Goal: Task Accomplishment & Management: Manage account settings

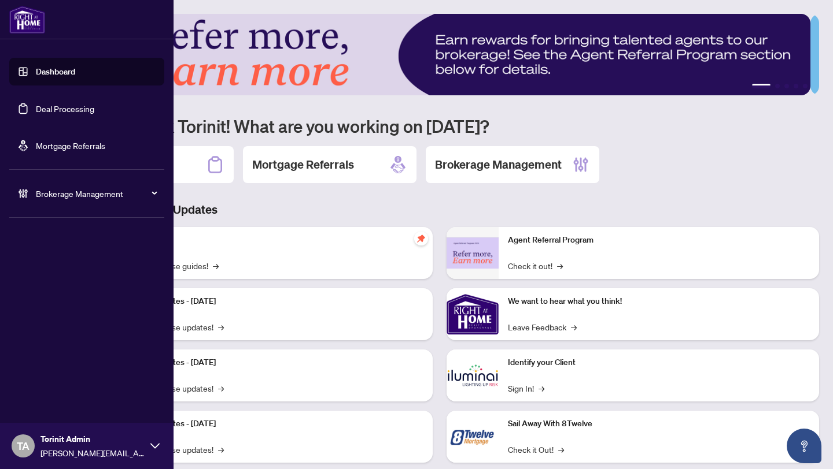
click at [53, 200] on div "Brokerage Management" at bounding box center [86, 194] width 155 height 28
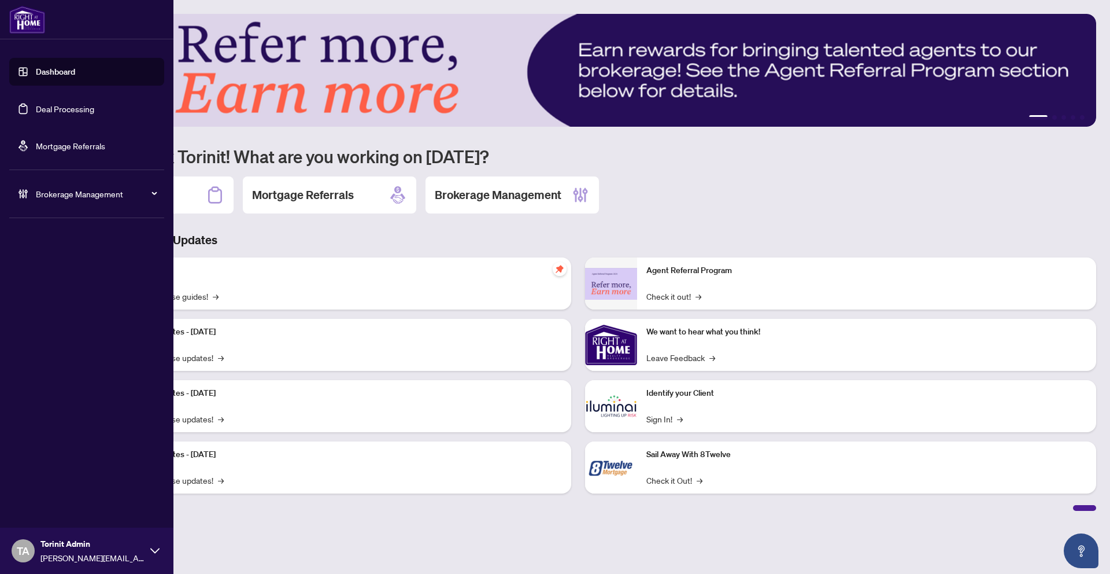
click at [29, 195] on div "Brokerage Management" at bounding box center [86, 194] width 155 height 28
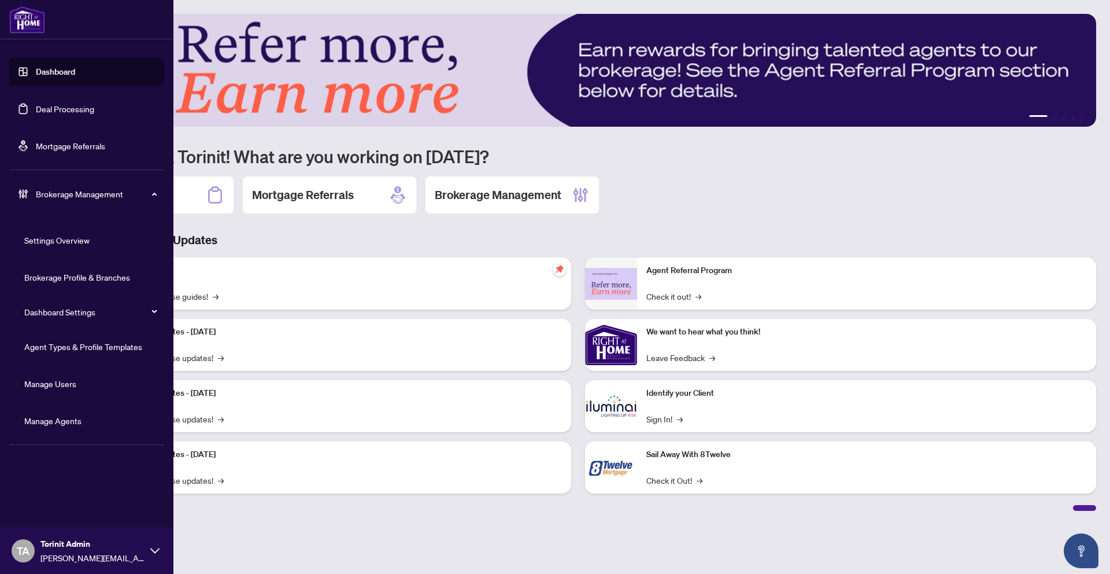
click at [71, 415] on link "Manage Agents" at bounding box center [52, 420] width 57 height 10
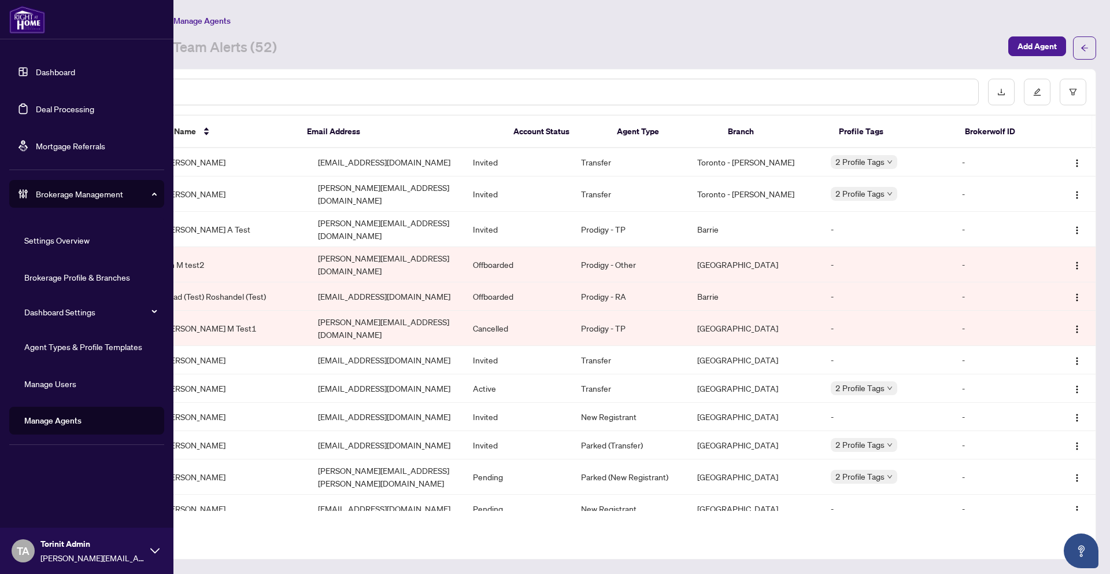
click at [82, 349] on link "Agent Types & Profile Templates" at bounding box center [83, 346] width 118 height 10
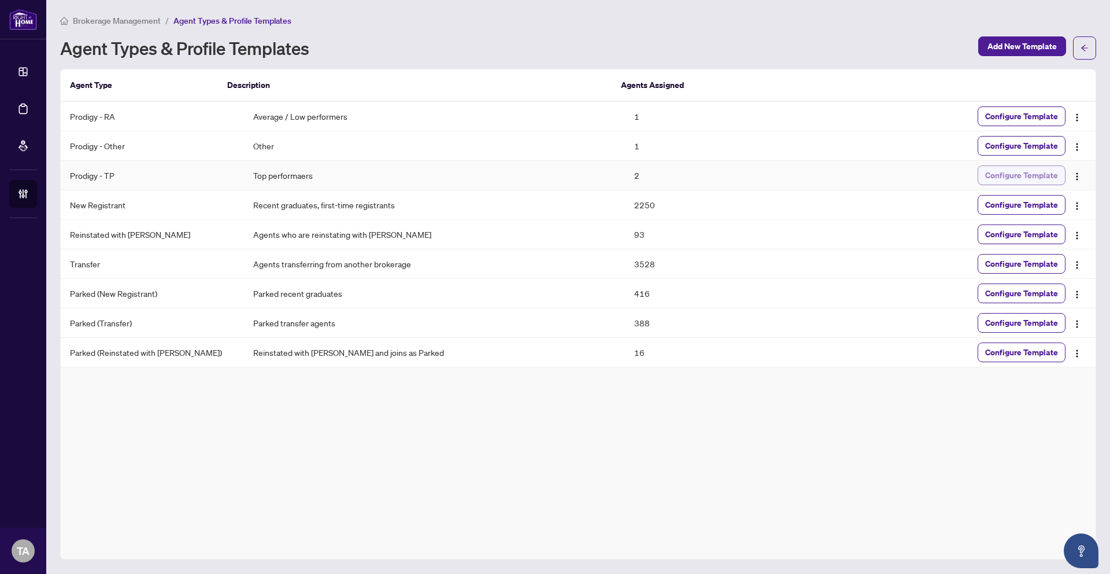
click at [1045, 173] on span "Configure Template" at bounding box center [1021, 175] width 73 height 19
click at [1042, 180] on span "Configure Template" at bounding box center [1021, 175] width 73 height 19
click at [1021, 113] on span "Configure Template" at bounding box center [1021, 116] width 73 height 19
click at [1022, 150] on span "Configure Template" at bounding box center [1021, 145] width 73 height 19
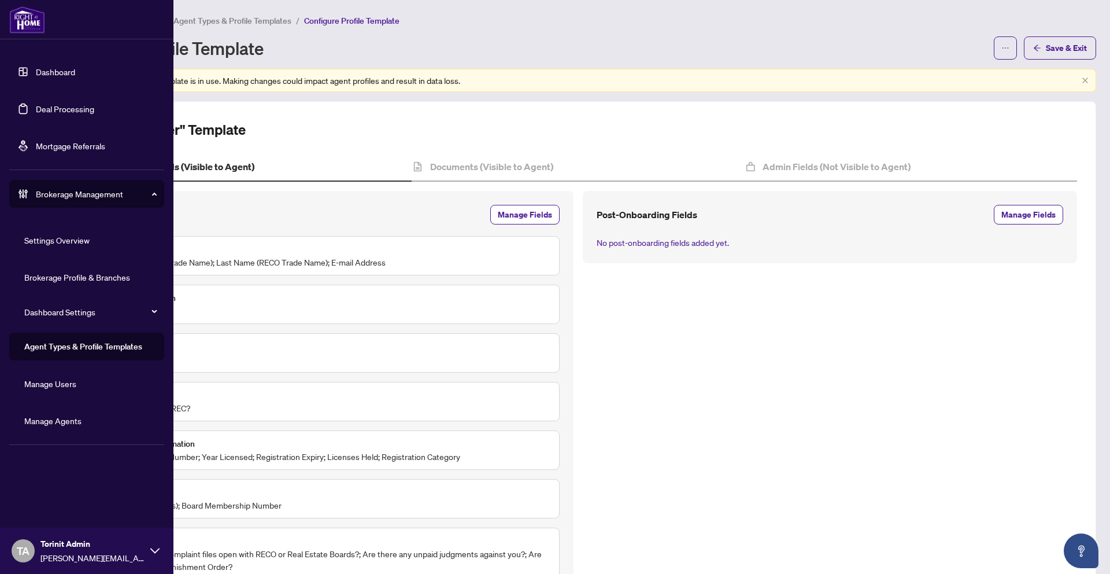
click at [82, 426] on link "Manage Agents" at bounding box center [52, 420] width 57 height 10
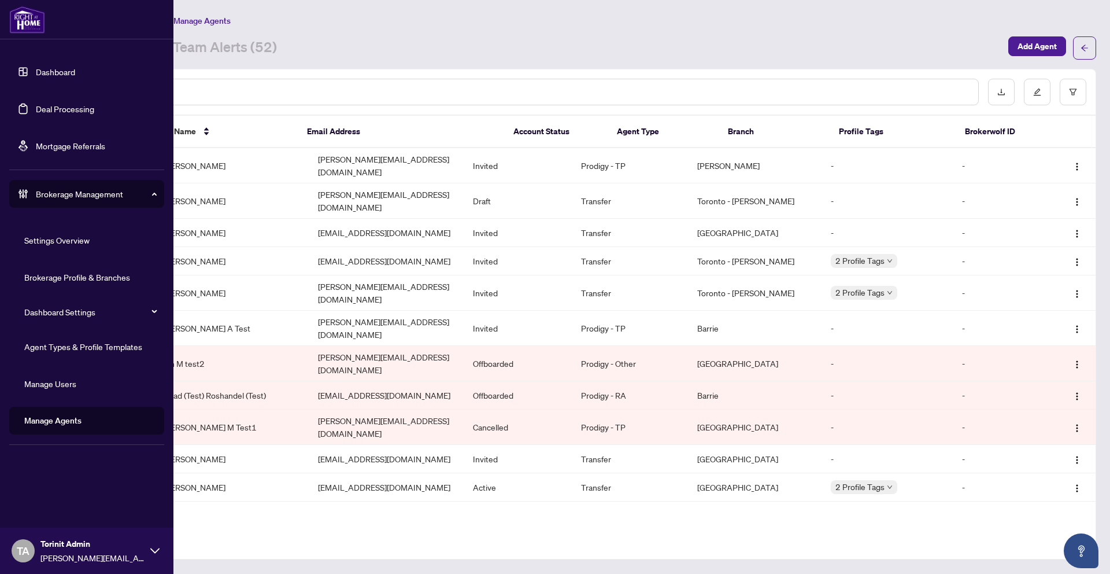
click at [26, 194] on icon at bounding box center [25, 193] width 3 height 9
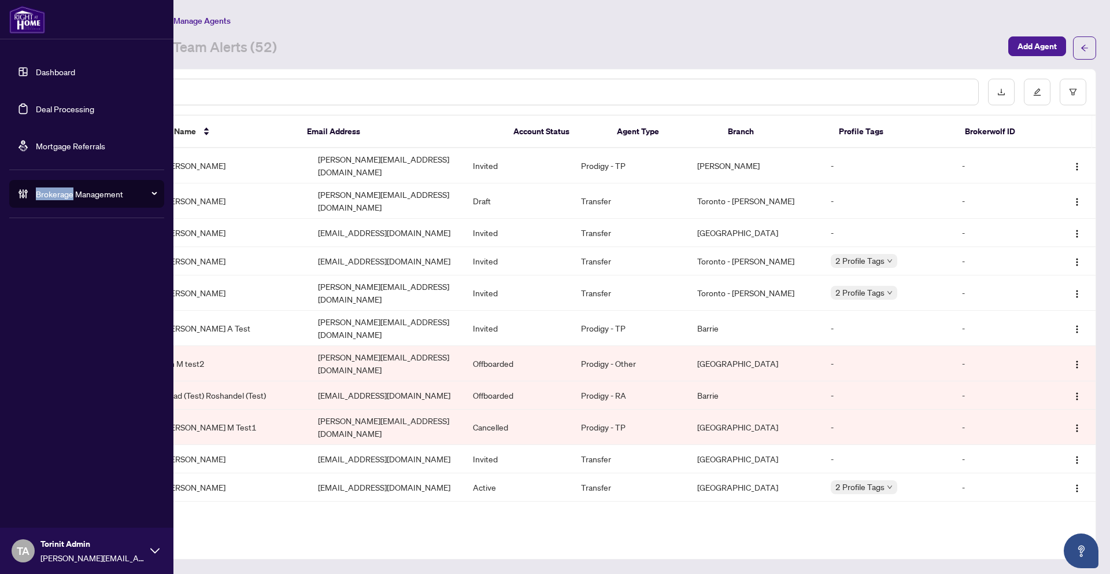
click at [26, 194] on icon at bounding box center [25, 193] width 3 height 9
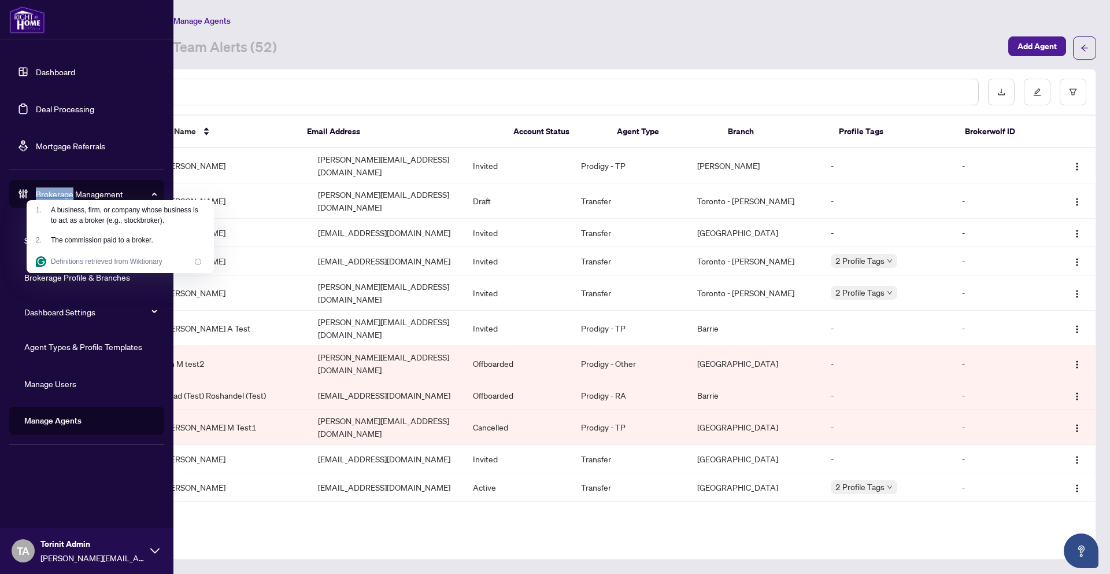
click at [80, 347] on link "Agent Types & Profile Templates" at bounding box center [83, 346] width 118 height 10
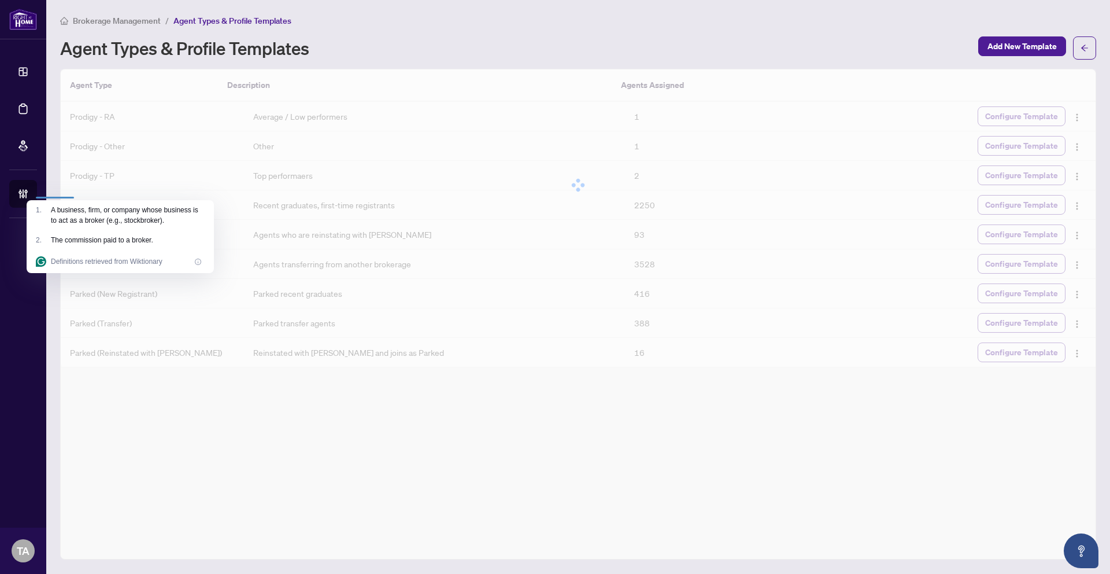
click at [275, 508] on div "Agent Type Description Agents Assigned Prodigy - RA Average / Low performers 1 …" at bounding box center [578, 314] width 1036 height 490
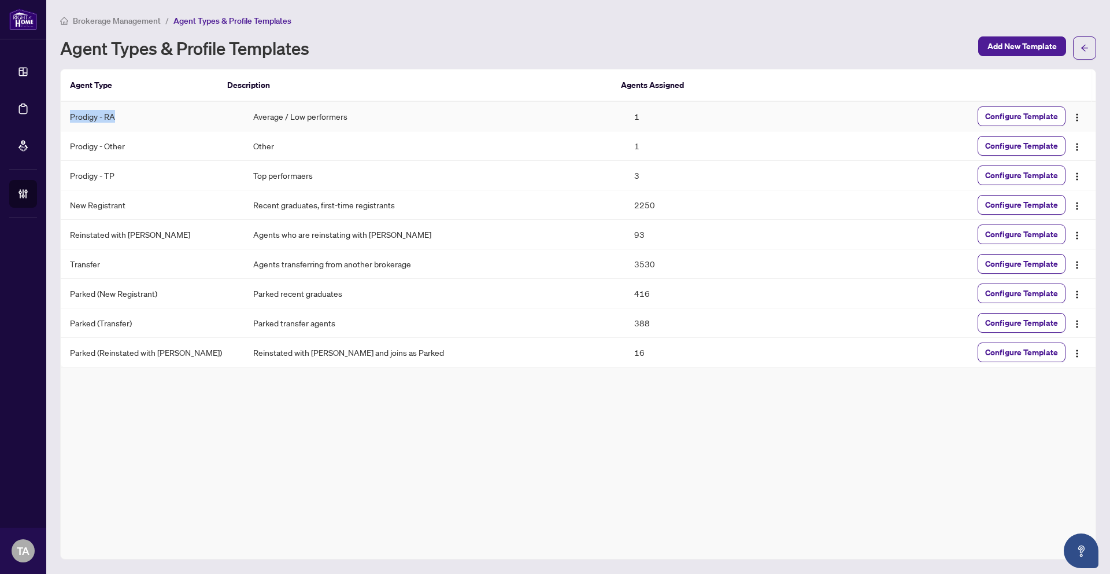
drag, startPoint x: 121, startPoint y: 117, endPoint x: 64, endPoint y: 113, distance: 57.3
click at [64, 113] on td "Prodigy - RA" at bounding box center [152, 116] width 183 height 29
copy td "Prodigy - RA"
drag, startPoint x: 128, startPoint y: 144, endPoint x: 66, endPoint y: 145, distance: 62.5
click at [66, 145] on td "Prodigy - Other" at bounding box center [152, 145] width 183 height 29
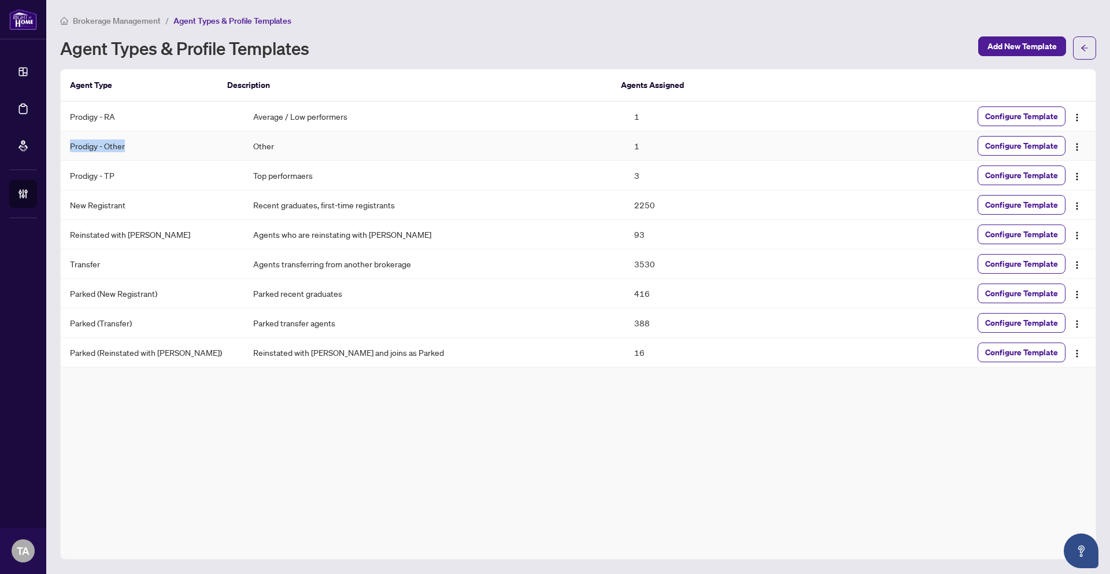
copy td "Prodigy - Other"
click at [74, 173] on td "Prodigy - TP" at bounding box center [152, 175] width 183 height 29
copy td "Prodigy - TP"
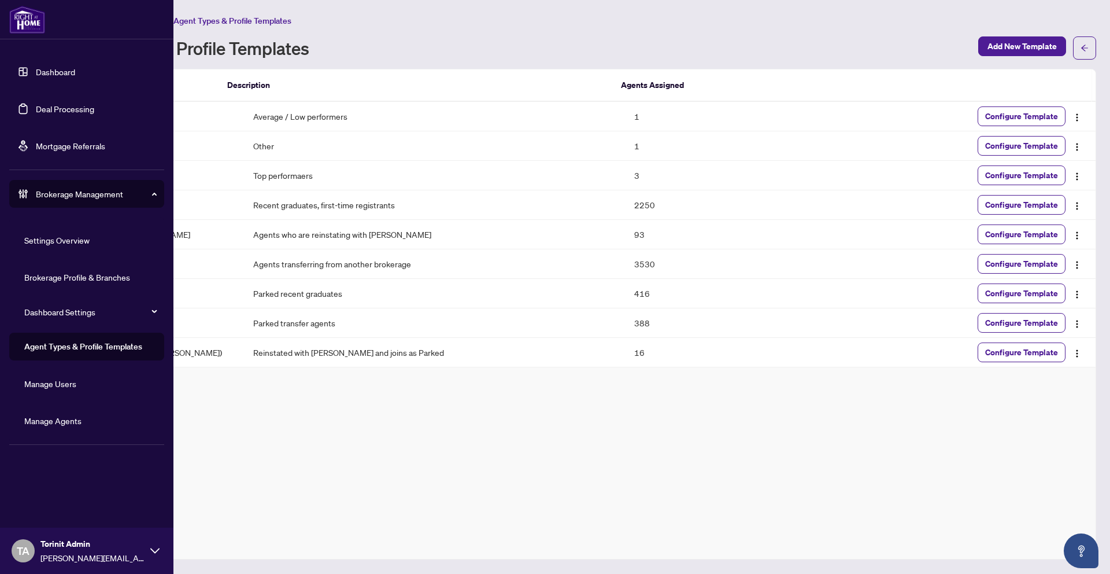
click at [76, 426] on link "Manage Agents" at bounding box center [52, 420] width 57 height 10
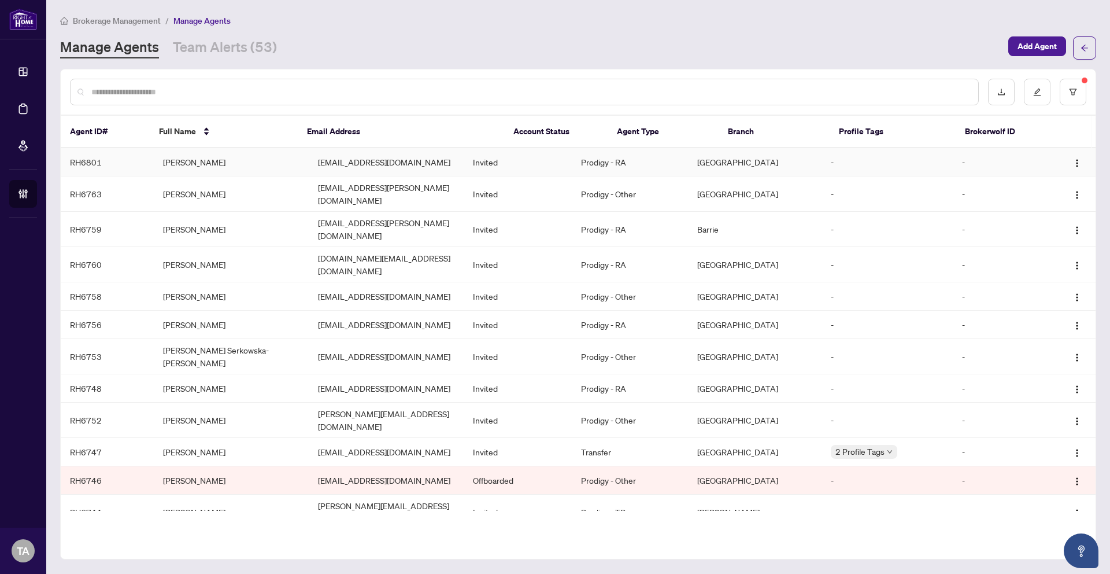
click at [296, 167] on td "[PERSON_NAME]" at bounding box center [231, 162] width 155 height 28
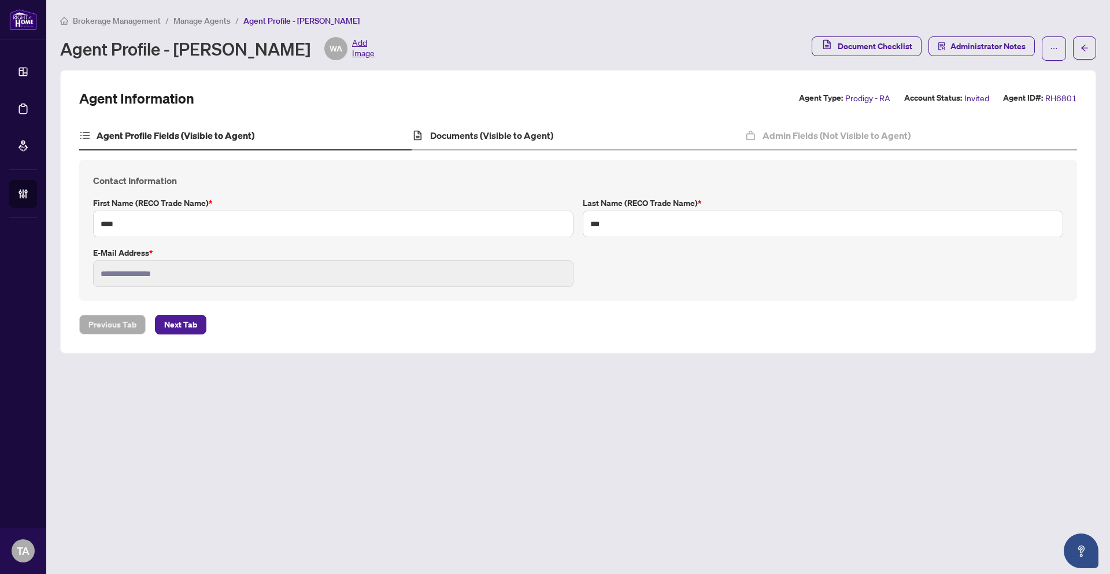
click at [639, 131] on div "Documents (Visible to Agent)" at bounding box center [578, 135] width 332 height 29
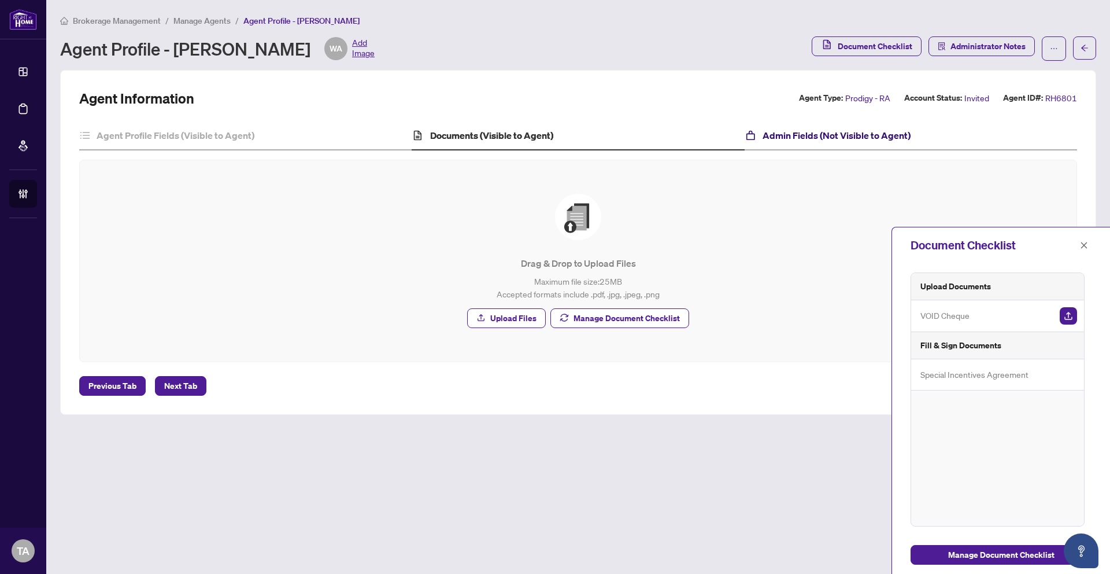
click at [788, 140] on h4 "Admin Fields (Not Visible to Agent)" at bounding box center [837, 135] width 148 height 14
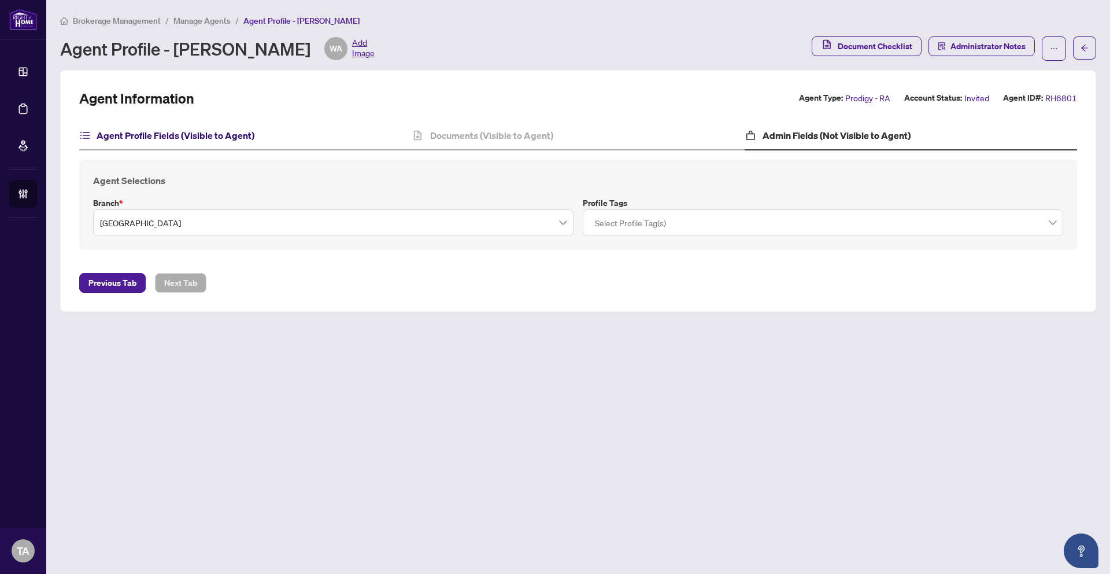
click at [241, 132] on h4 "Agent Profile Fields (Visible to Agent)" at bounding box center [176, 135] width 158 height 14
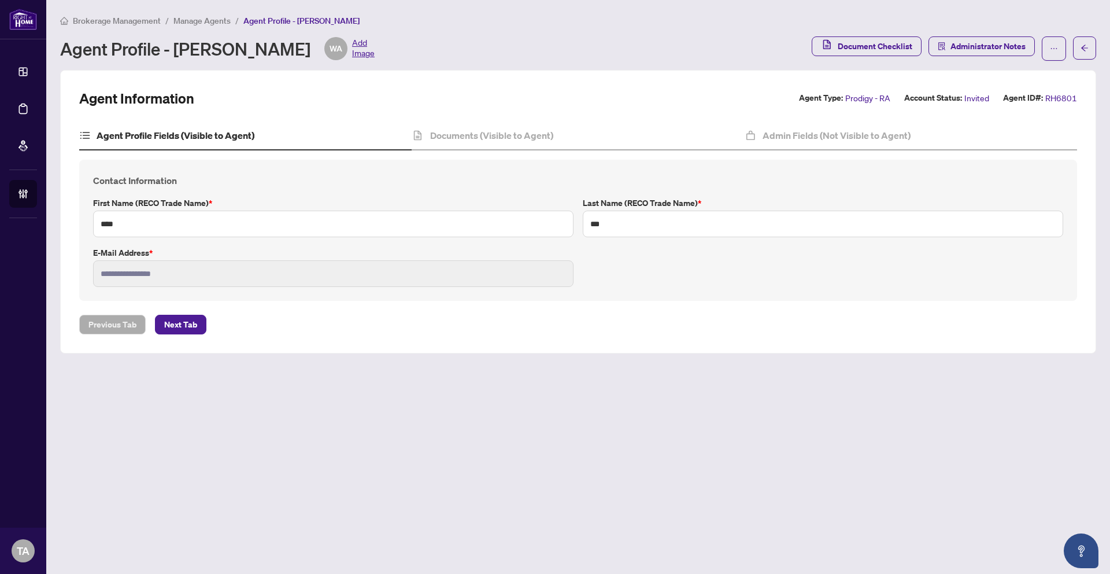
click at [221, 24] on span "Manage Agents" at bounding box center [201, 21] width 57 height 10
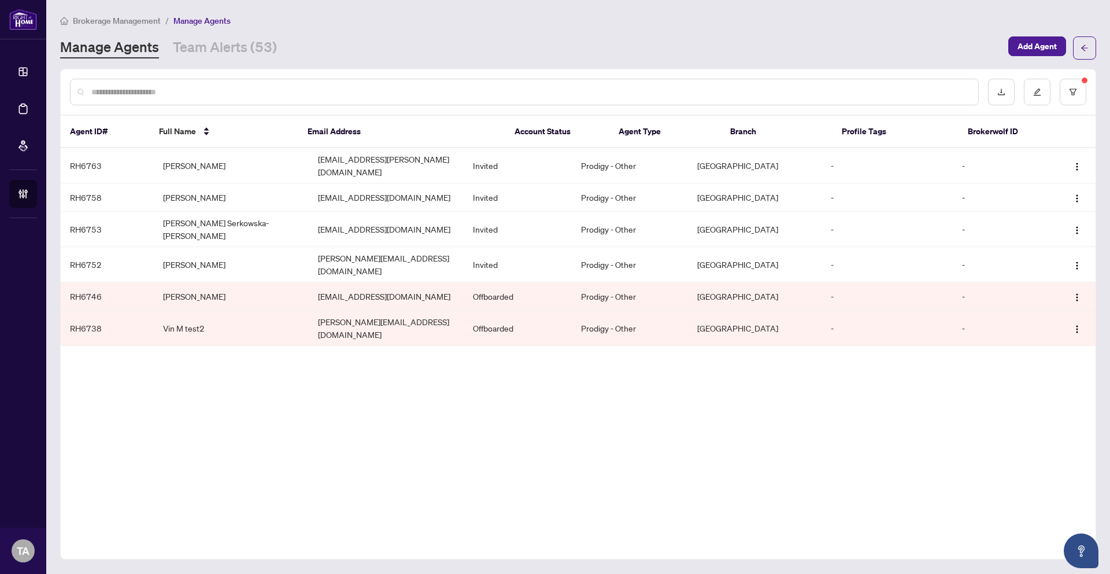
click at [316, 430] on div "Agent ID# Full Name Email Address Account Status Agent Type Branch Profile Tags…" at bounding box center [578, 314] width 1036 height 490
click at [1079, 95] on button "button" at bounding box center [1073, 92] width 27 height 27
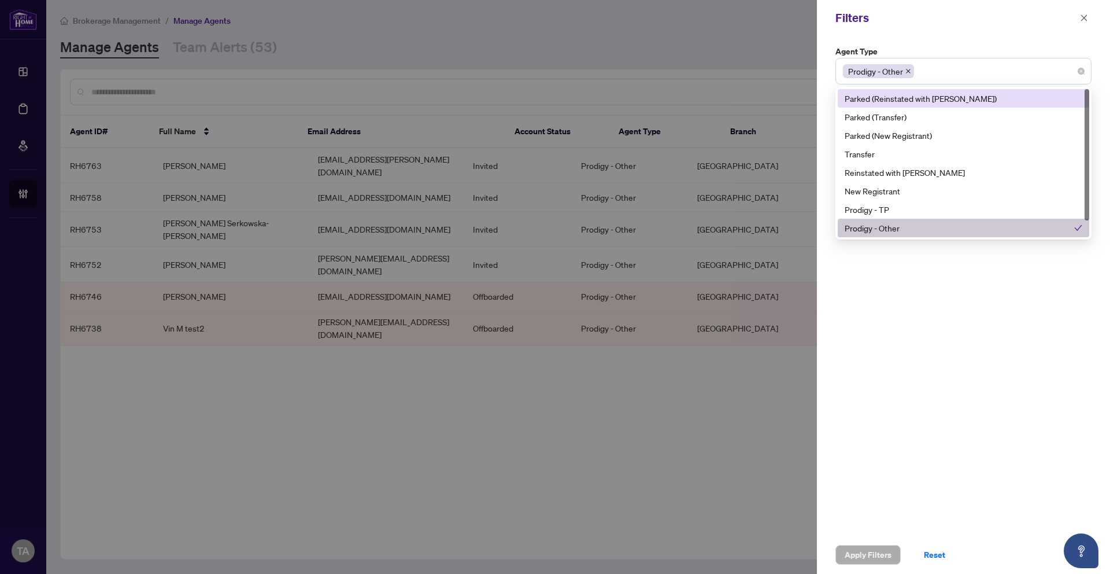
click at [1080, 75] on div "Prodigy - Other" at bounding box center [963, 71] width 241 height 21
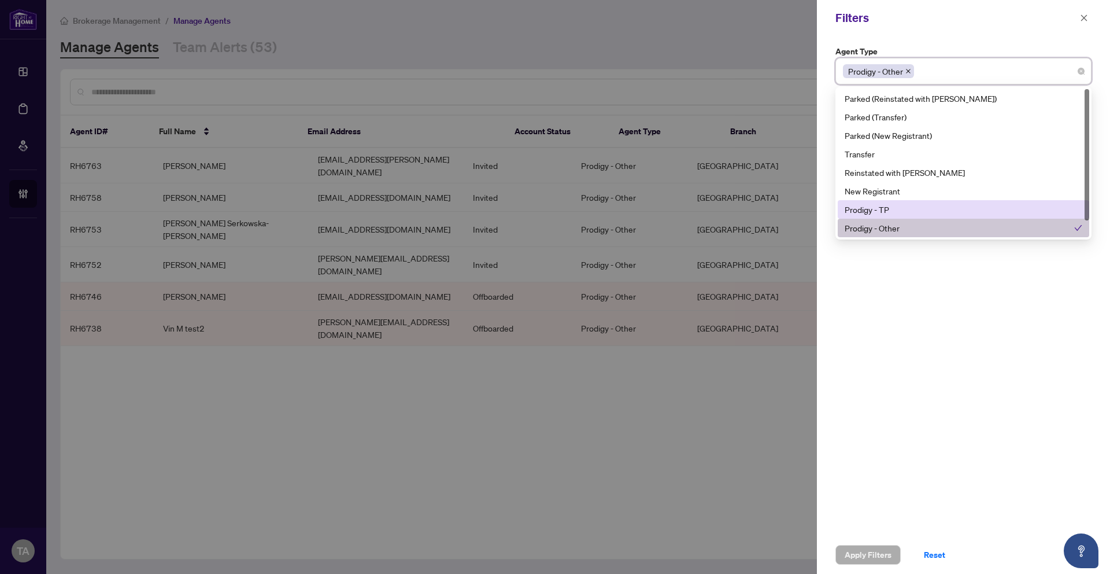
click at [909, 207] on div "Prodigy - TP" at bounding box center [964, 209] width 238 height 13
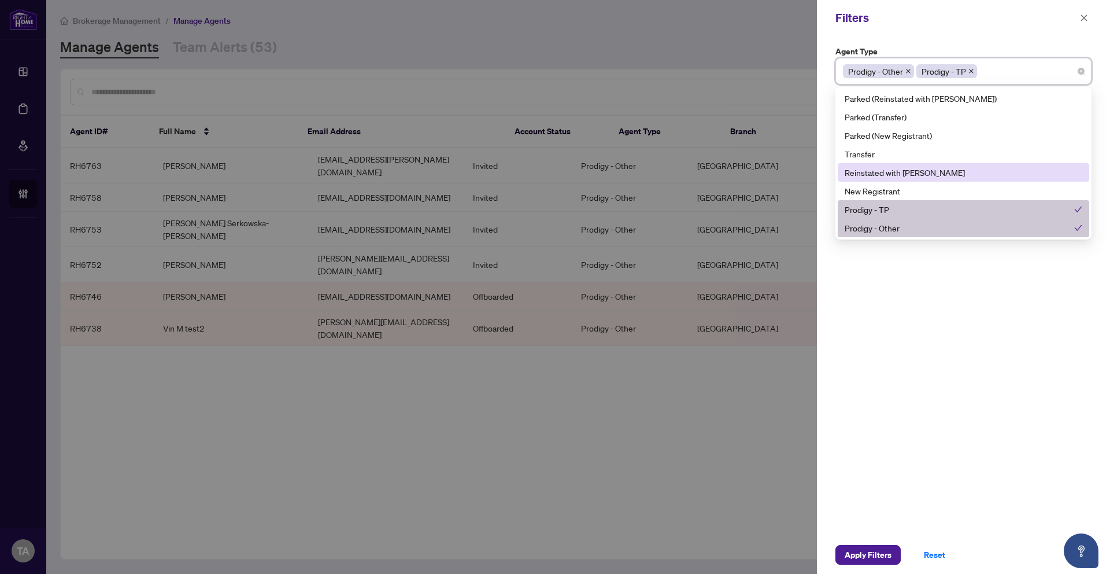
scroll to position [19, 0]
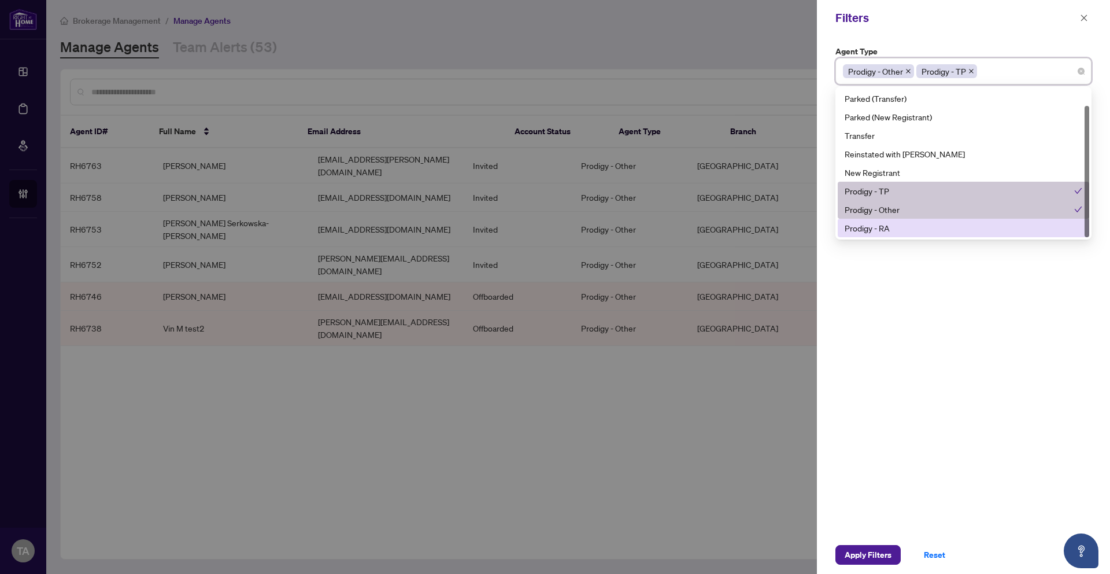
click at [898, 233] on div "Prodigy - RA" at bounding box center [964, 227] width 238 height 13
click at [854, 329] on div "Agent Type Prodigy - Other Prodigy - TP Prodigy - RA 10 11 Parked (Reinstated w…" at bounding box center [963, 286] width 293 height 500
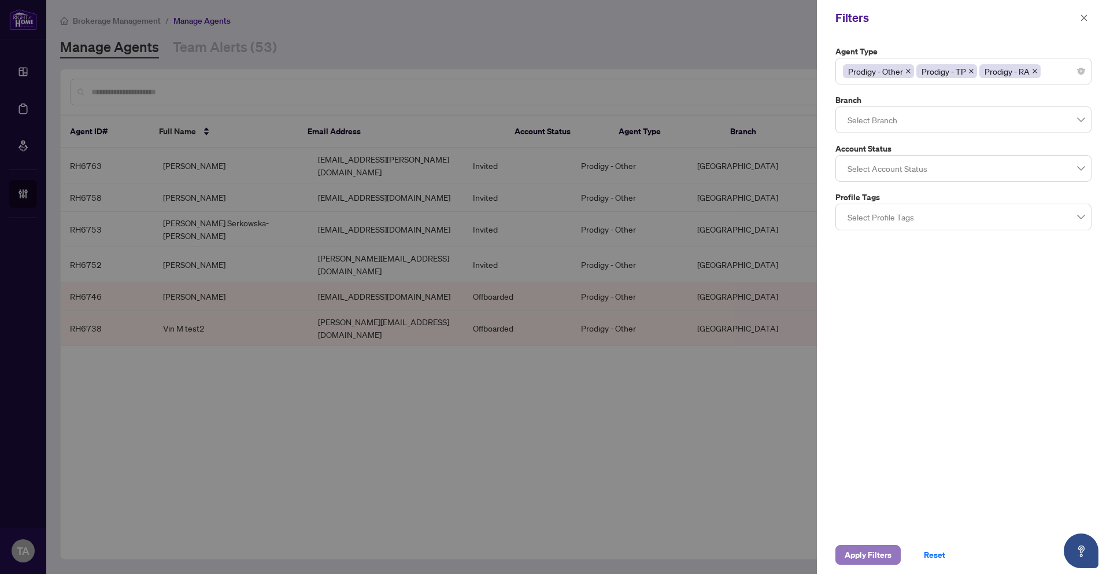
click at [855, 557] on span "Apply Filters" at bounding box center [868, 554] width 47 height 19
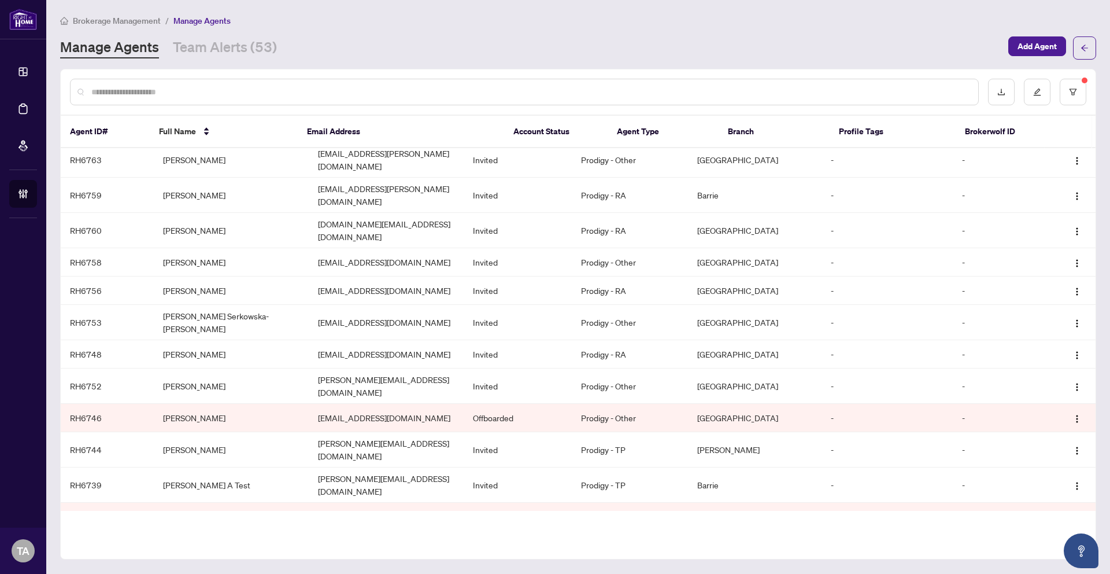
scroll to position [0, 0]
